Goal: Information Seeking & Learning: Learn about a topic

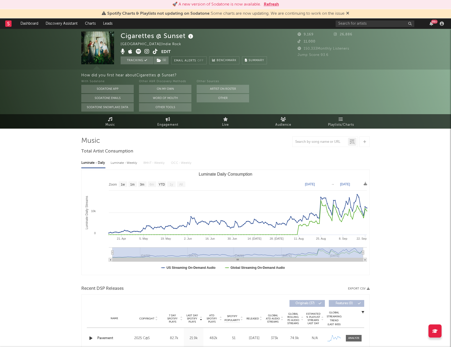
select select "1w"
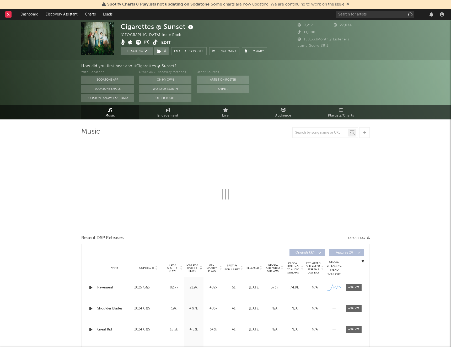
select select "1w"
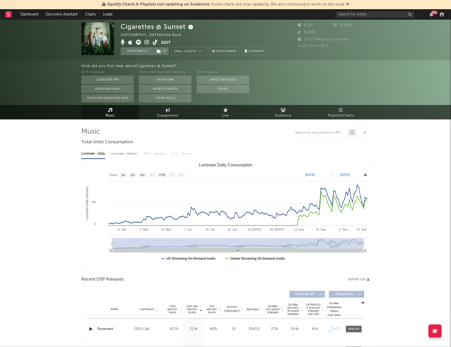
click at [128, 154] on div "Luminate - Weekly" at bounding box center [125, 153] width 28 height 9
select select "6m"
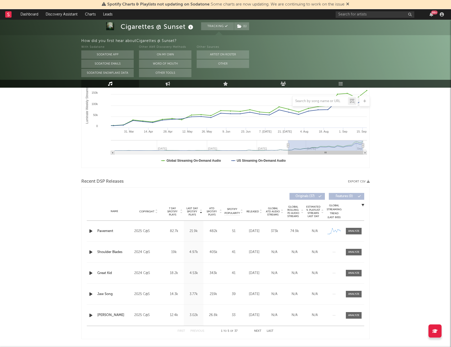
scroll to position [150, 0]
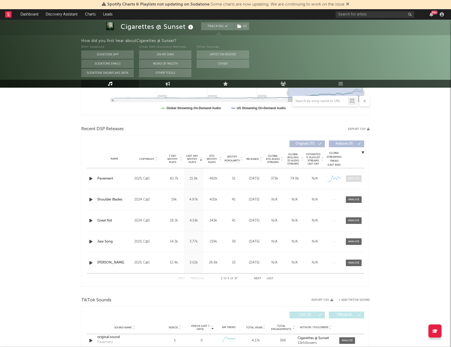
click at [357, 175] on span at bounding box center [354, 178] width 16 height 7
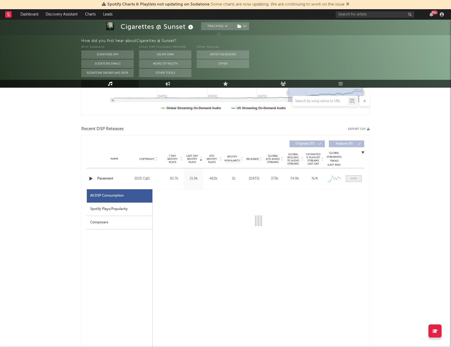
select select "1w"
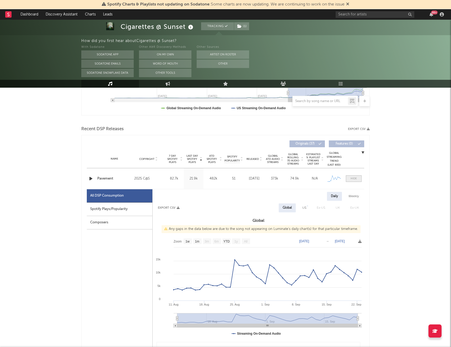
click at [353, 178] on div at bounding box center [354, 179] width 6 height 4
